Goal: Task Accomplishment & Management: Use online tool/utility

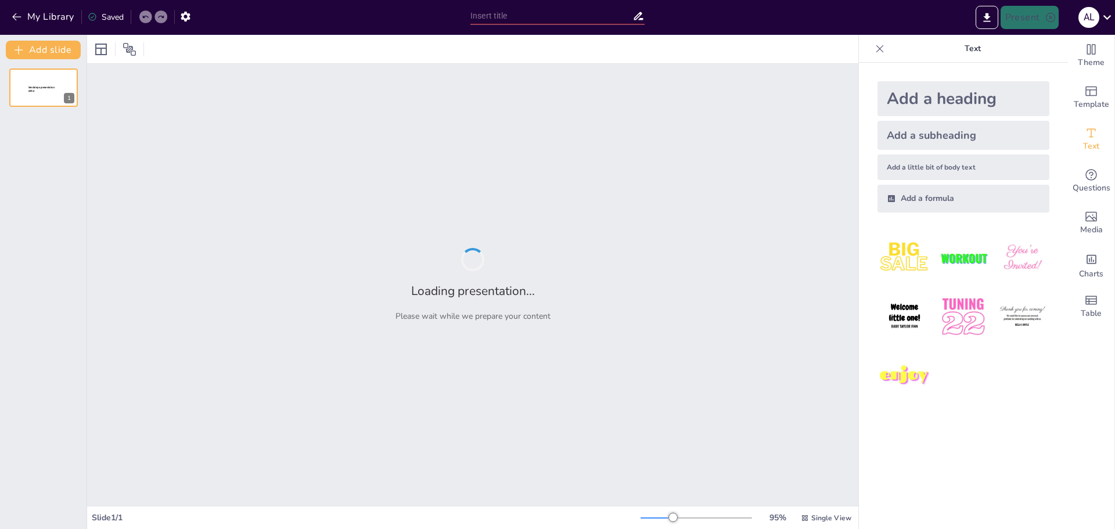
type input "Ajustes con sentido: Hacia una escuela más inclusiva"
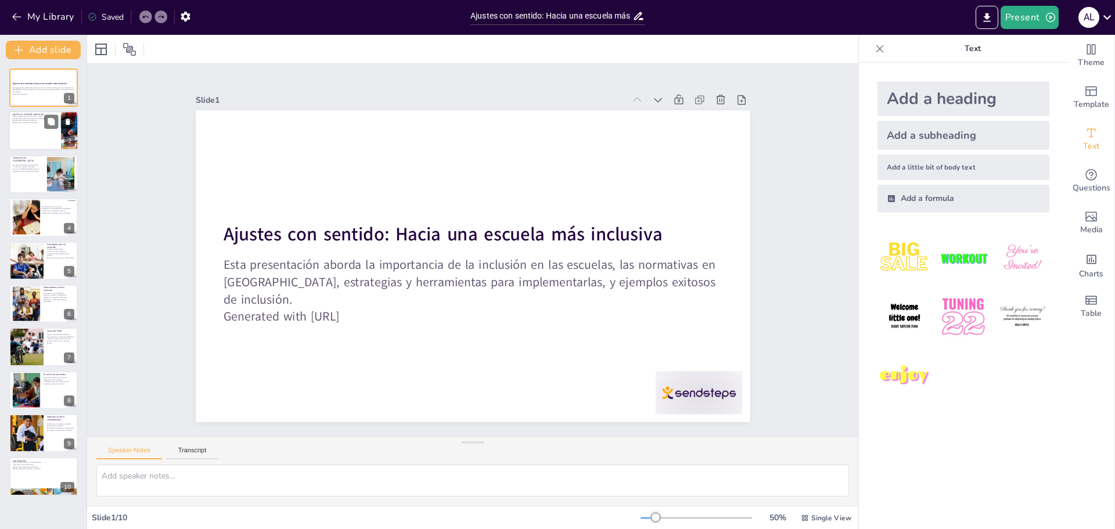
click at [35, 133] on div at bounding box center [44, 131] width 70 height 39
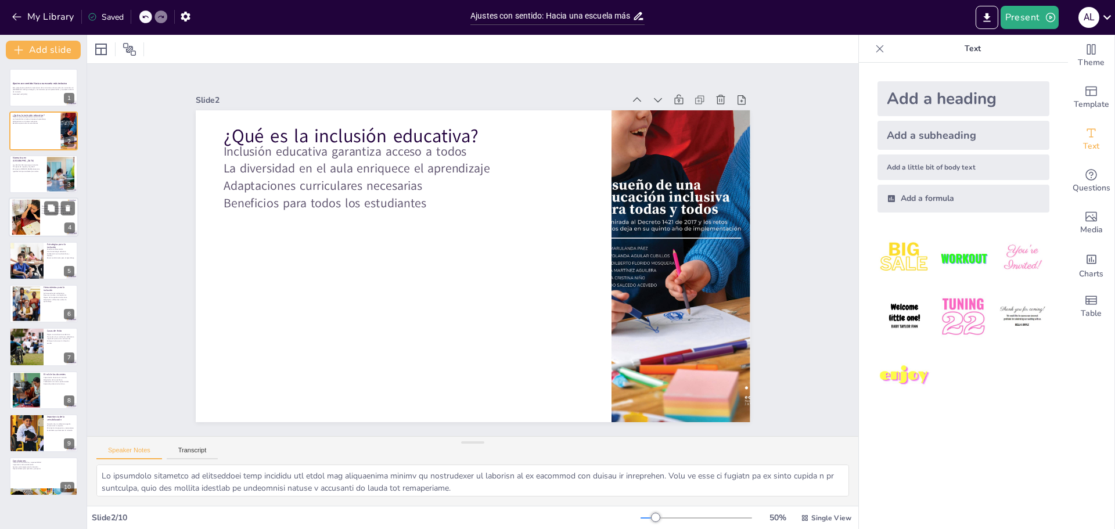
click at [42, 225] on div at bounding box center [44, 216] width 70 height 39
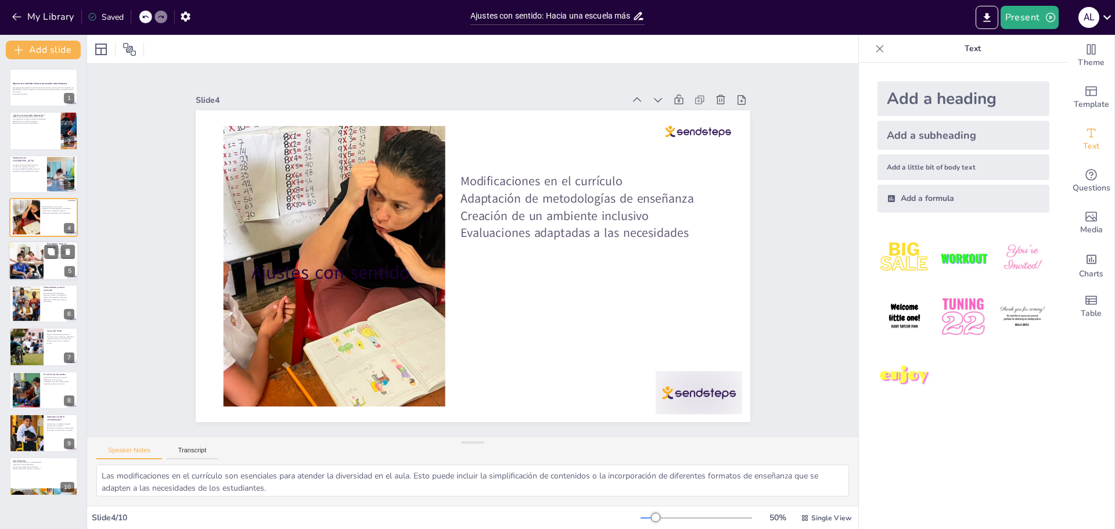
click at [32, 263] on div at bounding box center [26, 260] width 68 height 39
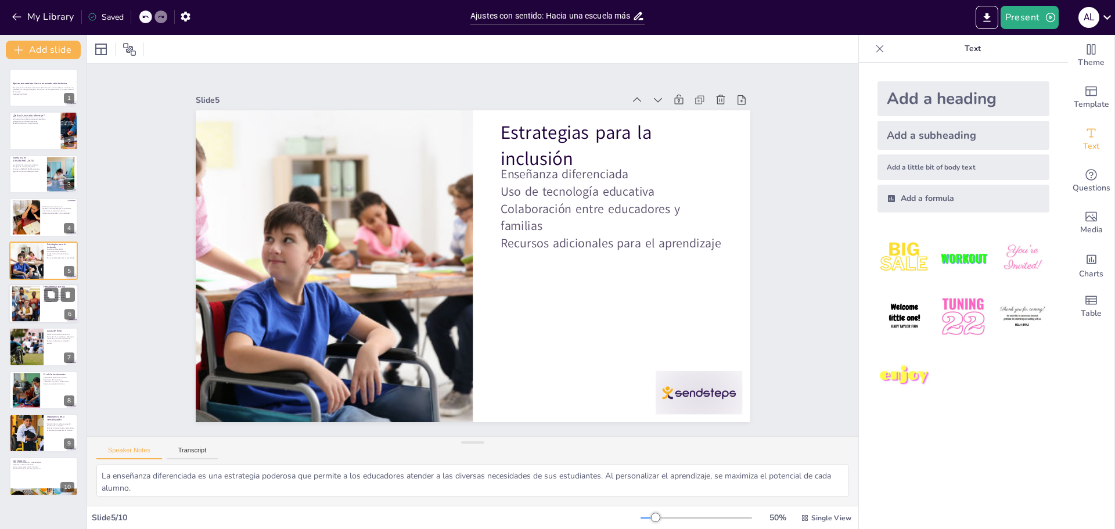
click at [26, 299] on div at bounding box center [26, 303] width 56 height 35
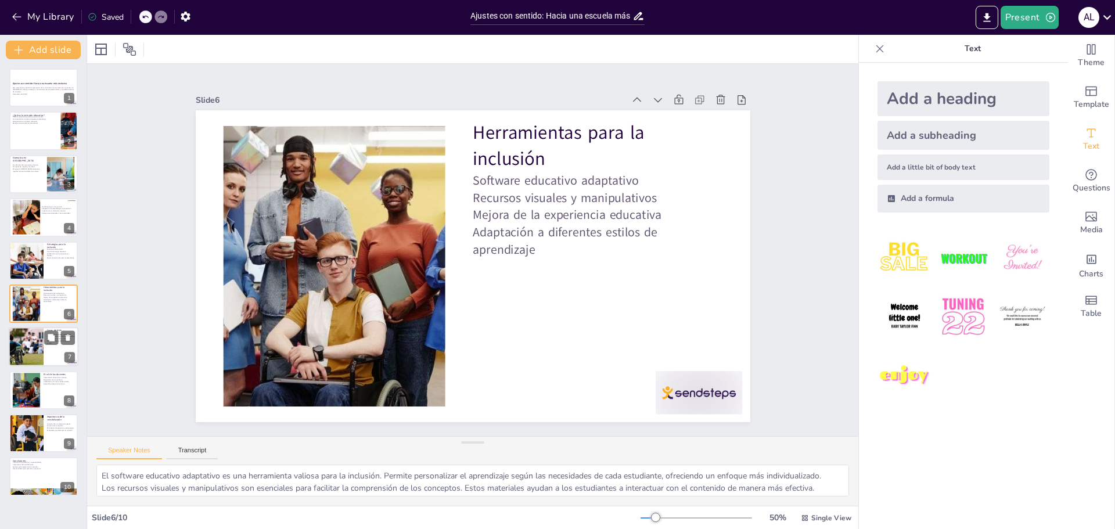
click at [10, 333] on div at bounding box center [26, 347] width 63 height 39
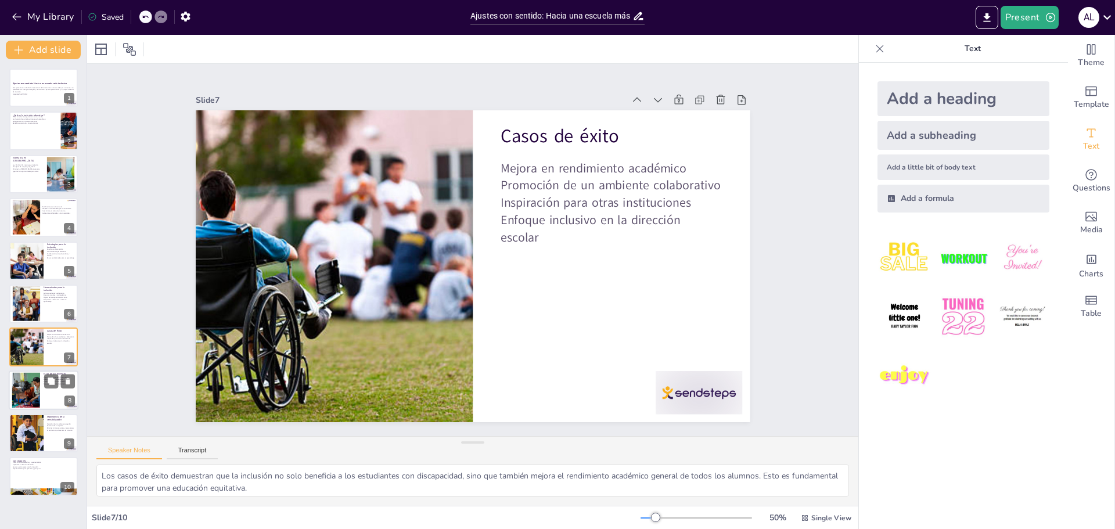
click at [32, 386] on div at bounding box center [25, 389] width 53 height 35
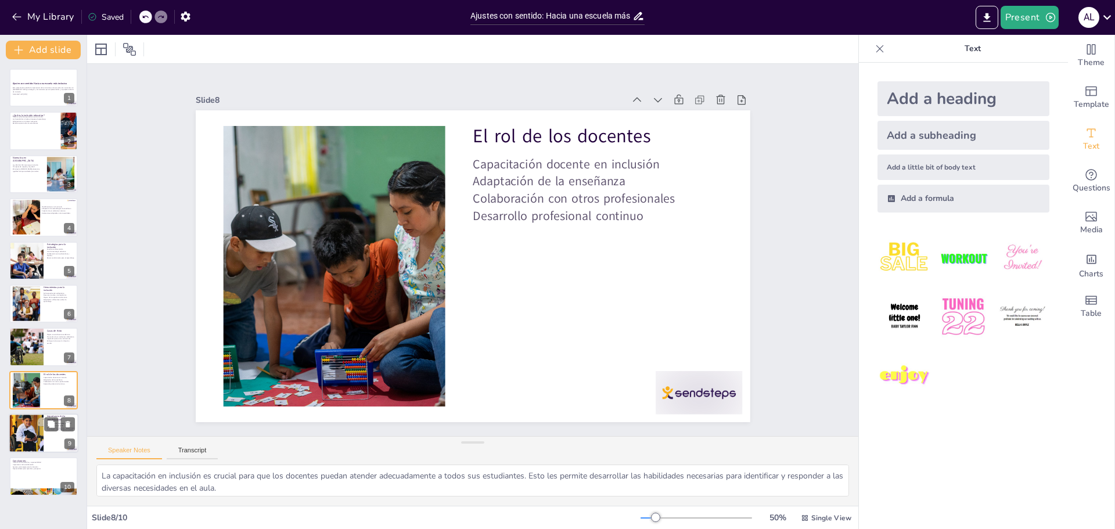
click at [28, 436] on div at bounding box center [26, 433] width 70 height 39
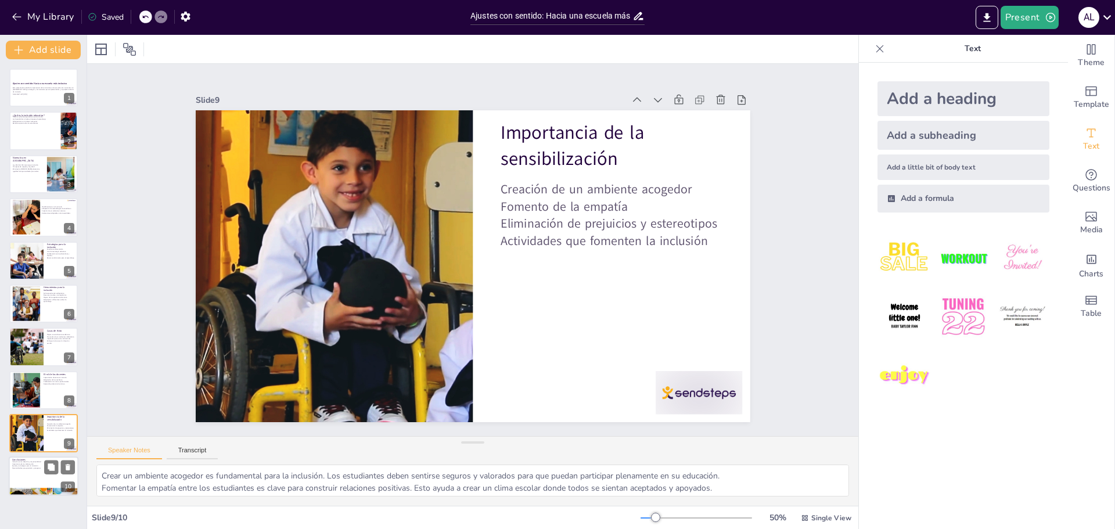
click at [30, 469] on p "Oportunidades para aprender y prosperar" at bounding box center [43, 469] width 63 height 2
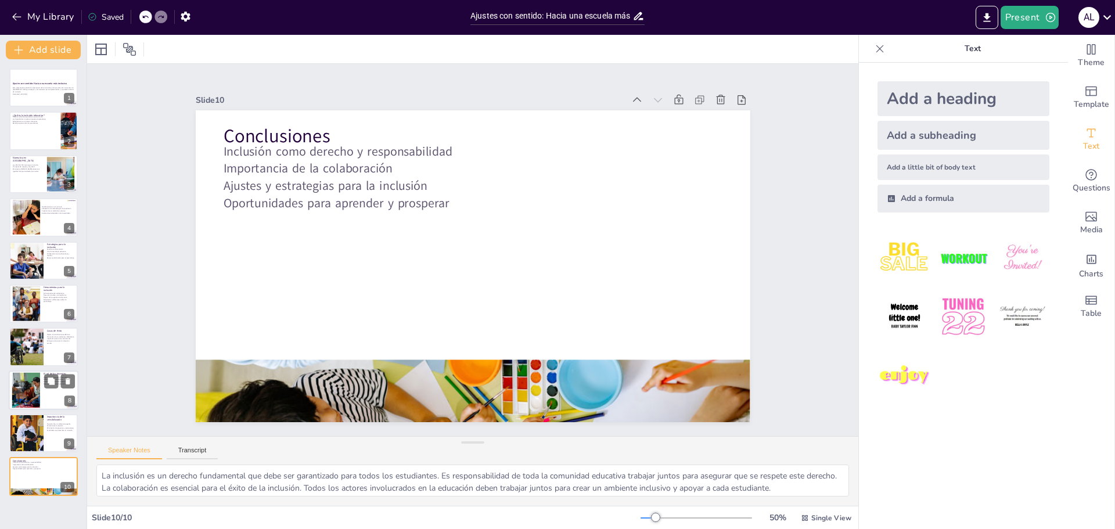
click at [32, 386] on div at bounding box center [25, 389] width 53 height 35
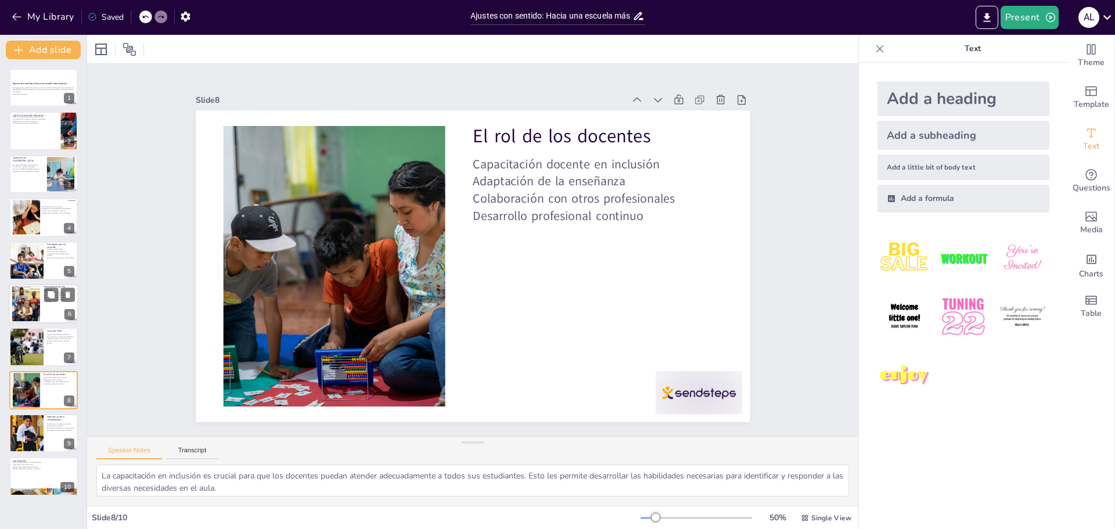
click at [34, 302] on div at bounding box center [26, 303] width 56 height 35
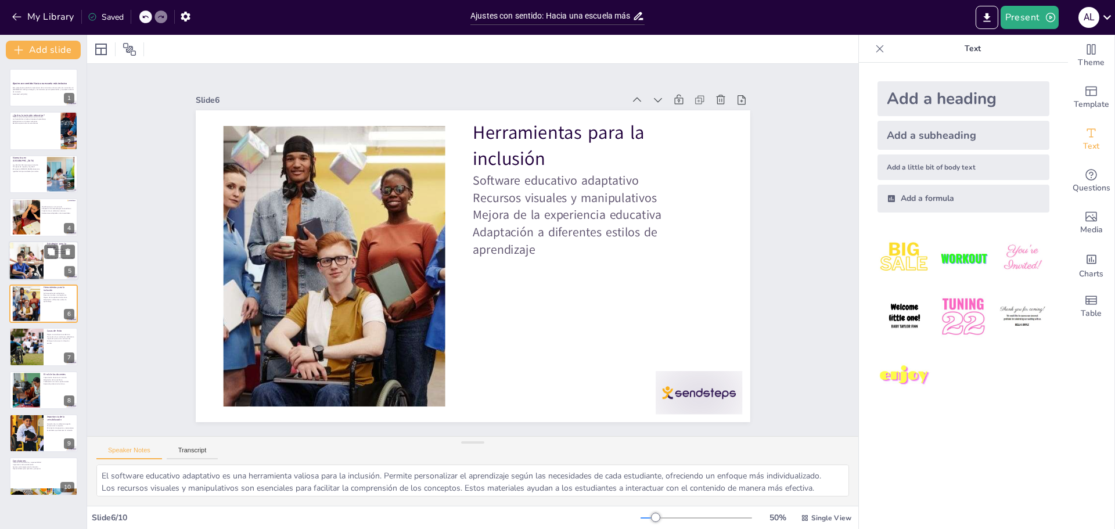
click at [42, 246] on div at bounding box center [26, 260] width 68 height 39
type textarea "La enseñanza diferenciada es una estrategia poderosa que permite a los educador…"
